Goal: Check status: Check status

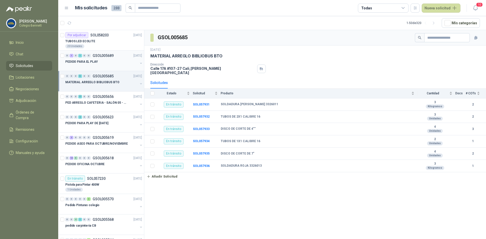
click at [101, 61] on div "PEDIDO PARA EL PLAY" at bounding box center [101, 62] width 73 height 6
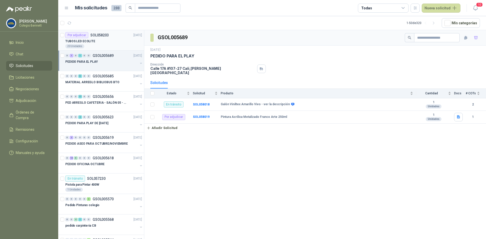
click at [103, 39] on div "TUBOS LED ECOLITE" at bounding box center [103, 41] width 77 height 6
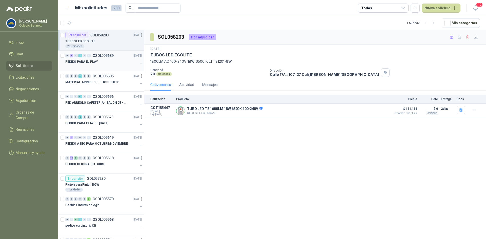
click at [100, 61] on div "PEDIDO PARA EL PLAY" at bounding box center [101, 62] width 73 height 6
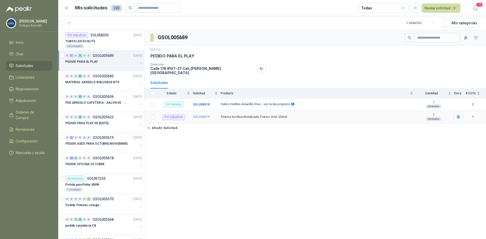
click at [203, 115] on b "SOL058019" at bounding box center [201, 117] width 17 height 4
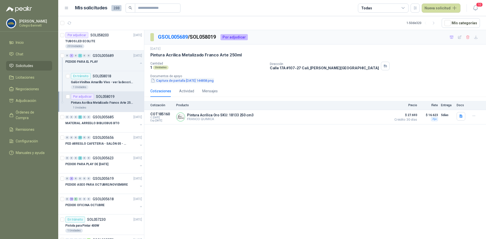
click at [210, 80] on button "Captura de pantalla [DATE] 144858.png" at bounding box center [182, 80] width 64 height 5
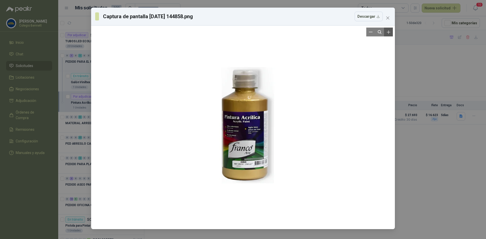
click at [388, 33] on icon "Zoom in" at bounding box center [388, 32] width 5 height 5
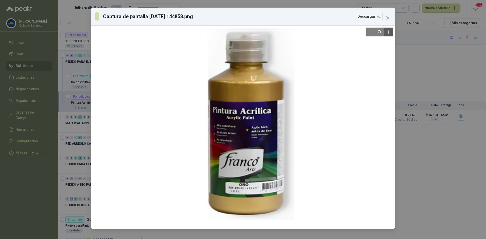
click at [388, 33] on icon "Zoom in" at bounding box center [388, 32] width 5 height 5
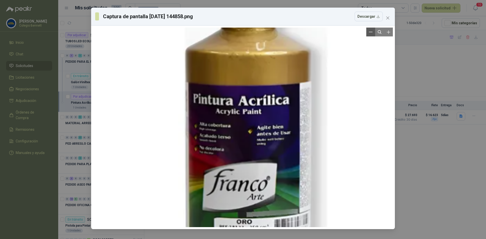
click at [372, 30] on icon "Zoom out" at bounding box center [371, 32] width 4 height 4
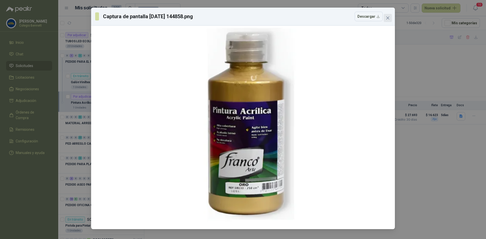
click at [389, 18] on icon "close" at bounding box center [388, 18] width 4 height 4
